Goal: Task Accomplishment & Management: Use online tool/utility

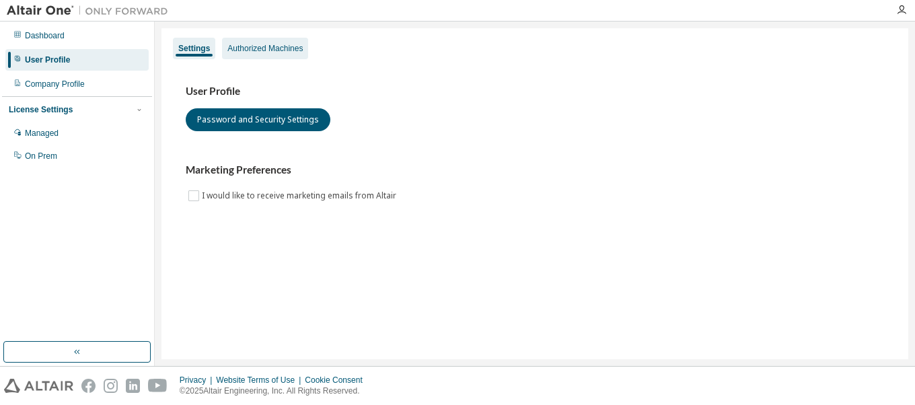
click at [273, 52] on div "Authorized Machines" at bounding box center [264, 48] width 75 height 11
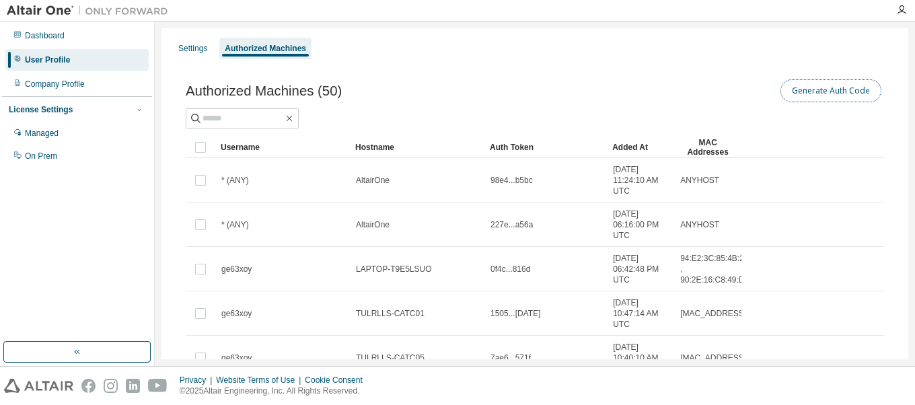
click at [783, 93] on button "Generate Auth Code" at bounding box center [831, 90] width 101 height 23
